Goal: Task Accomplishment & Management: Use online tool/utility

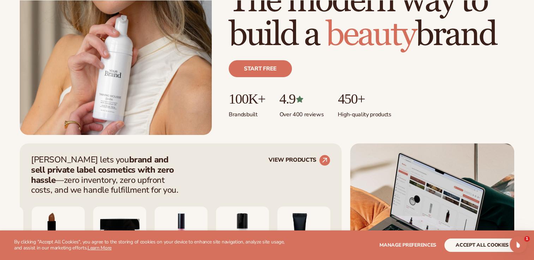
scroll to position [157, 0]
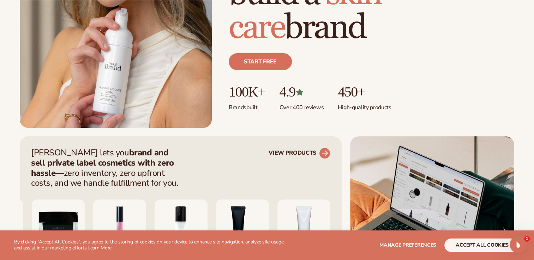
click at [290, 151] on link "VIEW PRODUCTS" at bounding box center [299, 153] width 62 height 11
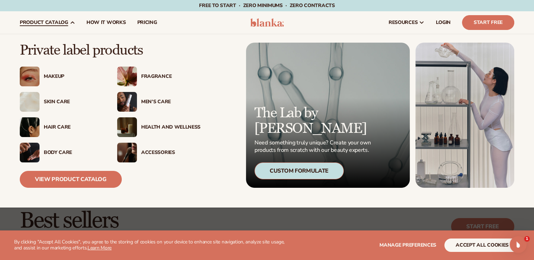
click at [65, 20] on span "product catalog" at bounding box center [44, 23] width 48 height 6
click at [82, 182] on link "View Product Catalog" at bounding box center [71, 179] width 102 height 17
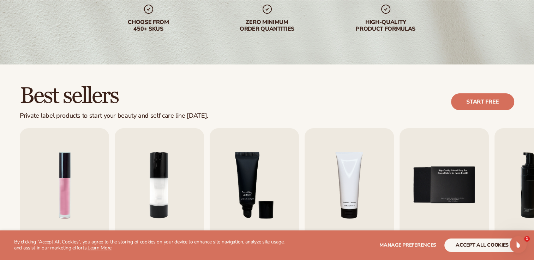
scroll to position [134, 0]
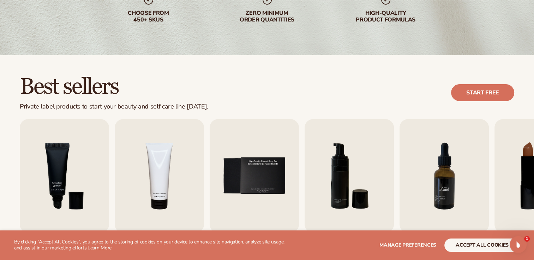
click at [436, 159] on img "7 / 9" at bounding box center [443, 176] width 89 height 114
click at [446, 187] on img "7 / 9" at bounding box center [443, 176] width 89 height 114
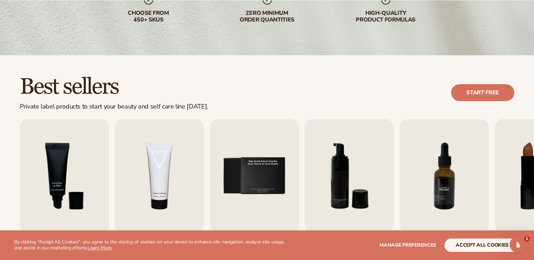
click at [446, 187] on img "7 / 9" at bounding box center [443, 176] width 89 height 114
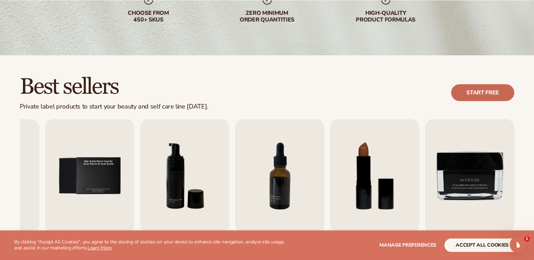
click at [490, 88] on link "Start free" at bounding box center [482, 92] width 63 height 17
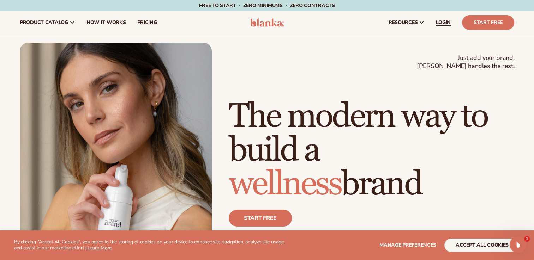
click at [448, 24] on span "LOGIN" at bounding box center [443, 23] width 15 height 6
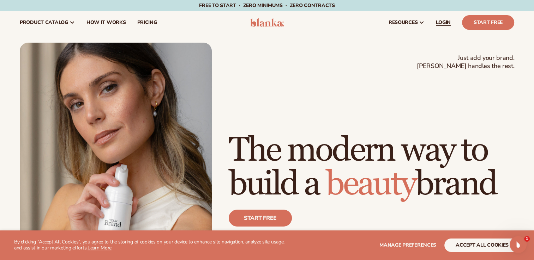
click at [444, 20] on span "LOGIN" at bounding box center [443, 23] width 15 height 6
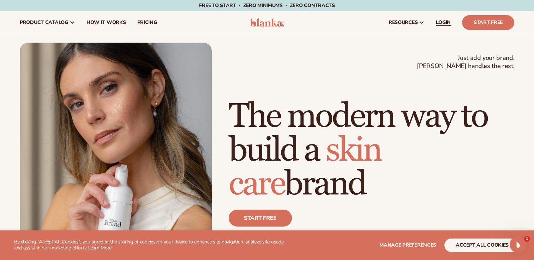
click at [443, 20] on span "LOGIN" at bounding box center [443, 23] width 15 height 6
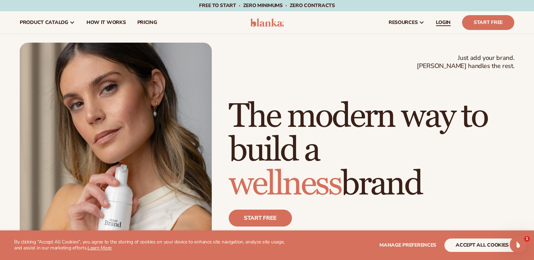
click at [438, 23] on span "LOGIN" at bounding box center [443, 23] width 15 height 6
